Goal: Information Seeking & Learning: Learn about a topic

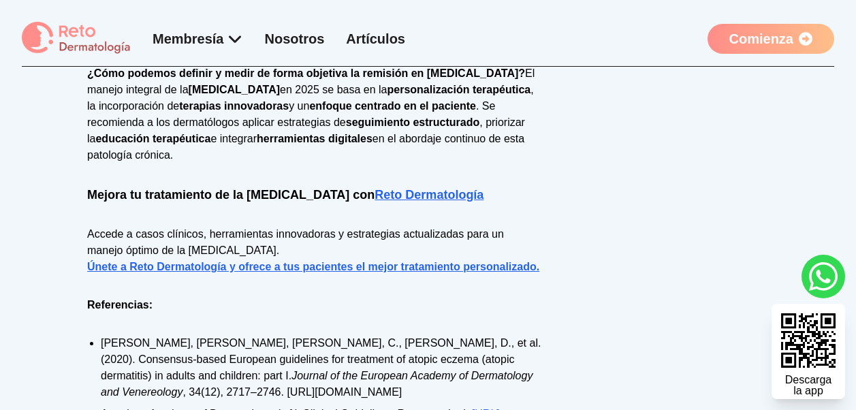
scroll to position [2089, 0]
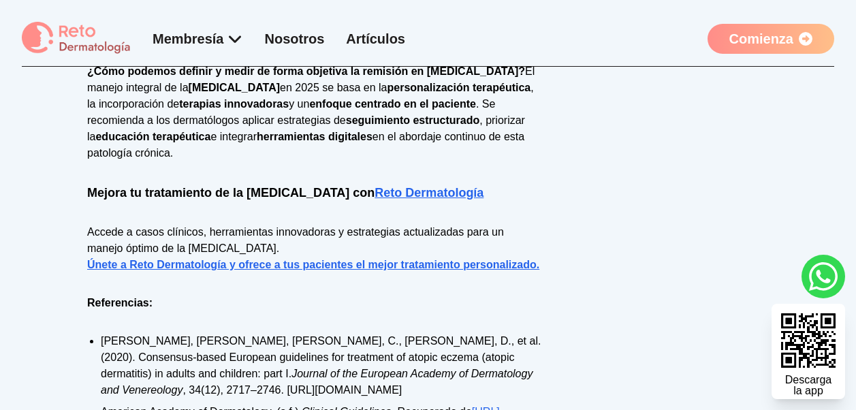
scroll to position [2093, 0]
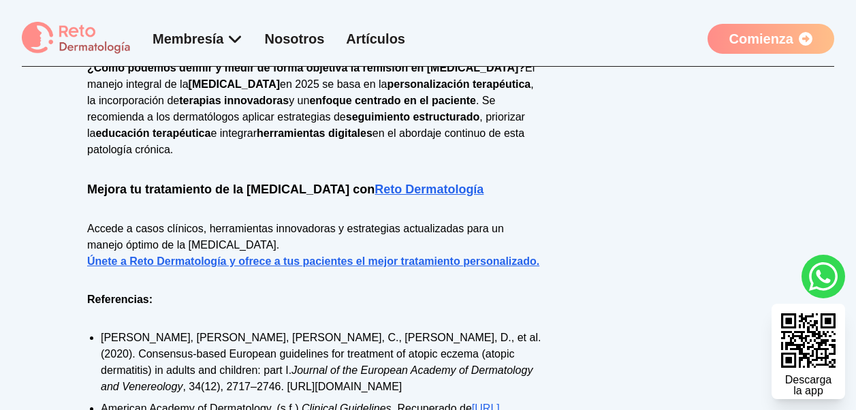
click at [351, 182] on strong "Mejora tu tratamiento de la [MEDICAL_DATA] con Reto Dermatología" at bounding box center [285, 189] width 396 height 14
click at [438, 182] on link "Reto Dermatología" at bounding box center [428, 189] width 109 height 14
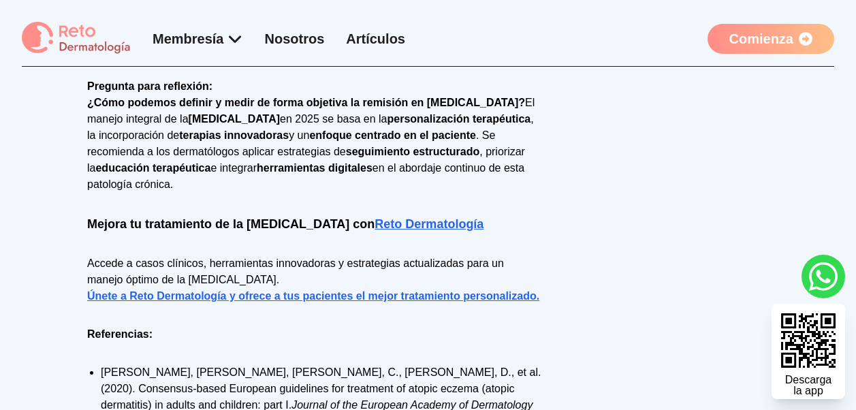
scroll to position [2093, 0]
